Goal: Task Accomplishment & Management: Use online tool/utility

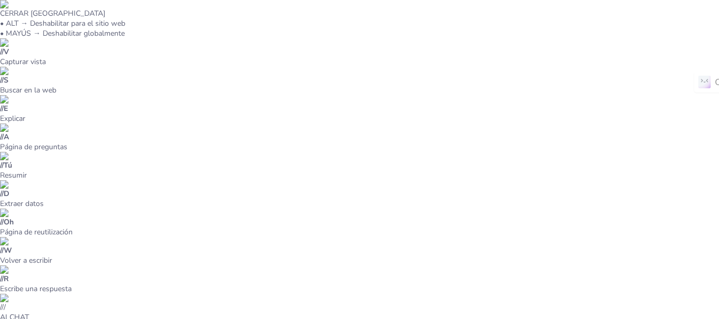
type input "Propuesta de Diseño Ideal para un Blog Educativo"
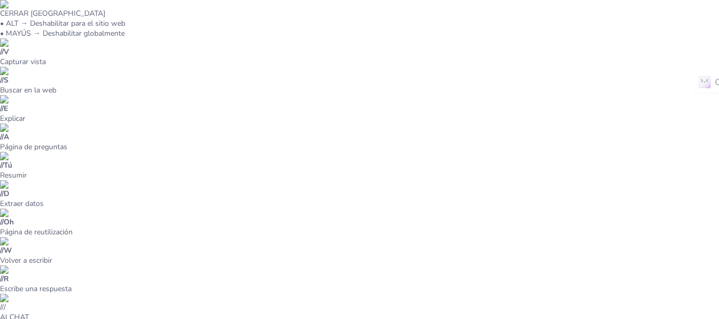
type textarea "Un diseño visual efectivo es un factor determinante en el éxito de un blog. Un …"
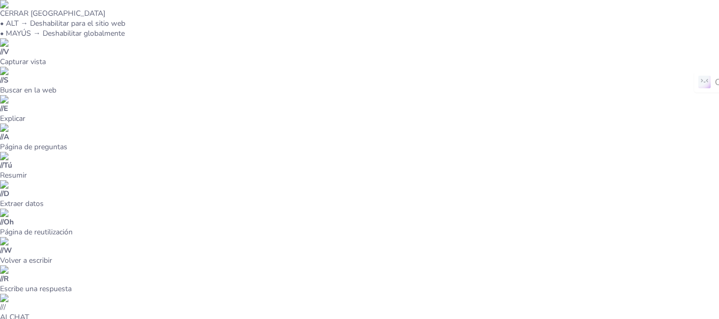
drag, startPoint x: 288, startPoint y: 308, endPoint x: 287, endPoint y: 299, distance: 9.0
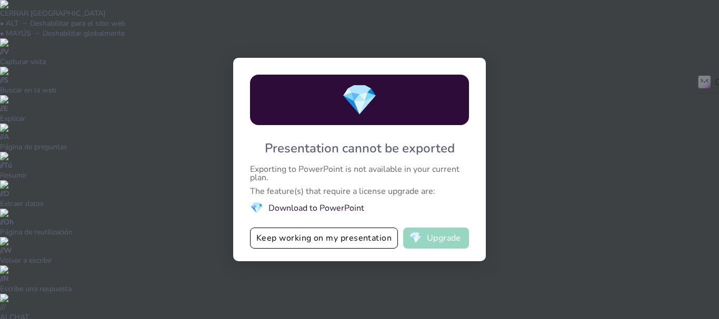
click at [427, 237] on button "💎 Upgrade" at bounding box center [436, 238] width 66 height 21
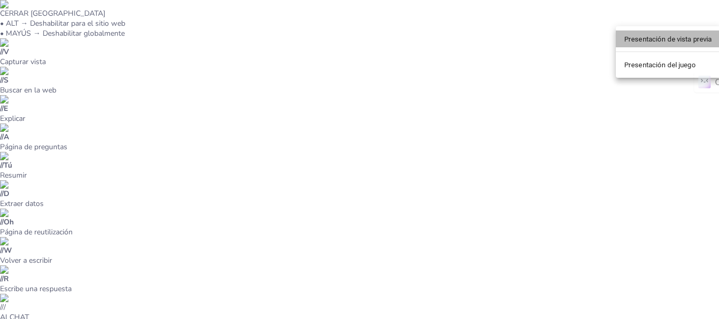
click at [655, 42] on font "Presentación de vista previa" at bounding box center [668, 39] width 88 height 8
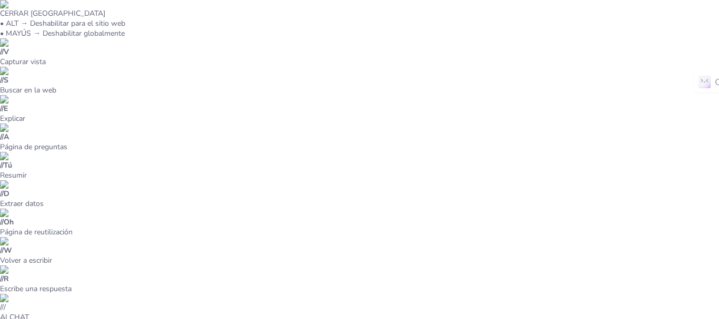
type input "Propuesta de Diseño Ideal para un Blog Educativo"
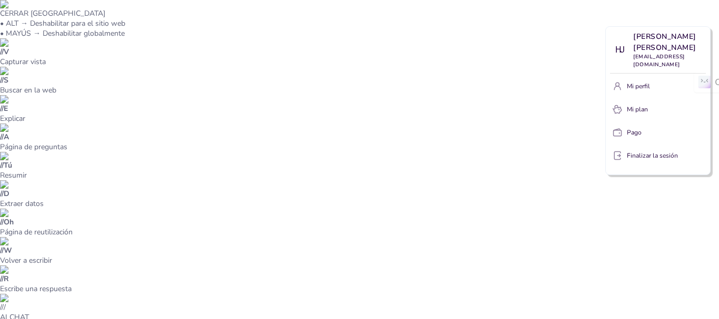
click at [602, 21] on div at bounding box center [359, 159] width 719 height 319
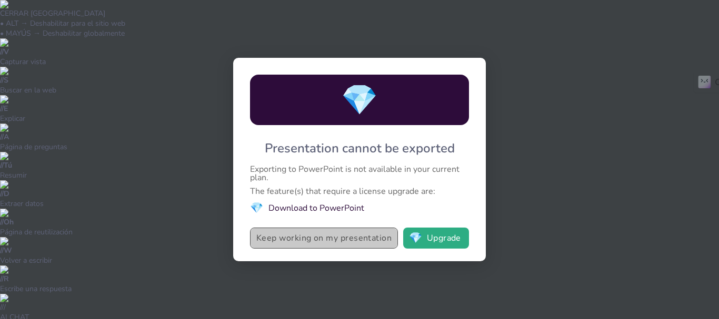
click at [347, 234] on button "Keep working on my presentation" at bounding box center [324, 238] width 148 height 21
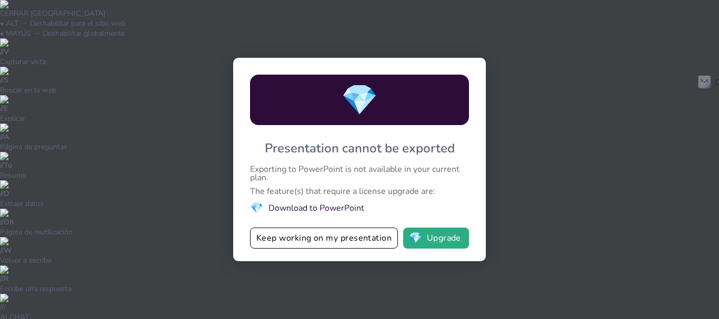
click at [300, 208] on li "💎 Download to PowerPoint" at bounding box center [359, 208] width 219 height 14
drag, startPoint x: 441, startPoint y: 185, endPoint x: 258, endPoint y: 172, distance: 184.1
click at [258, 172] on div "💎 Presentation cannot be exported Exporting to PowerPoint is not available in y…" at bounding box center [359, 160] width 253 height 204
drag, startPoint x: 419, startPoint y: 188, endPoint x: 346, endPoint y: 192, distance: 72.7
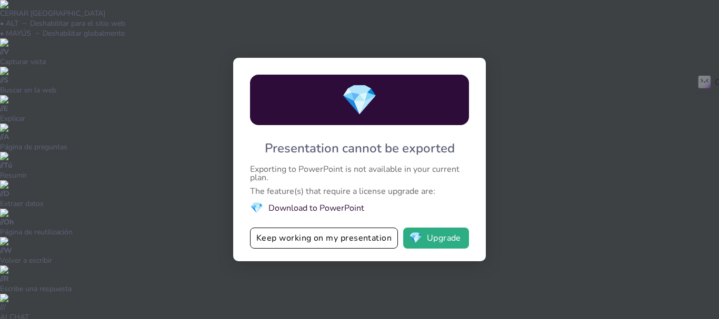
click at [344, 180] on div "💎 Presentation cannot be exported Exporting to PowerPoint is not available in y…" at bounding box center [359, 160] width 253 height 204
drag, startPoint x: 367, startPoint y: 199, endPoint x: 245, endPoint y: 152, distance: 130.9
click at [245, 152] on div "💎 Presentation cannot be exported Exporting to PowerPoint is not available in y…" at bounding box center [359, 160] width 253 height 204
click at [445, 235] on button "💎 Upgrade" at bounding box center [436, 238] width 66 height 21
